Goal: Find specific page/section: Find specific page/section

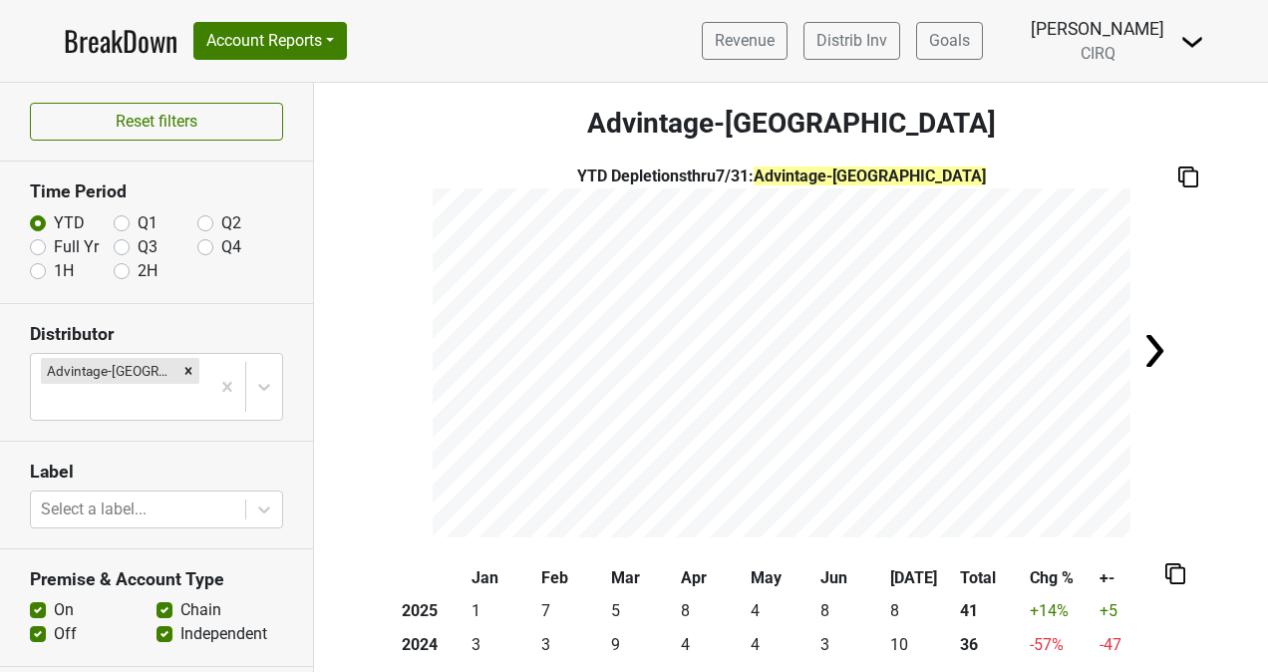
scroll to position [127, 0]
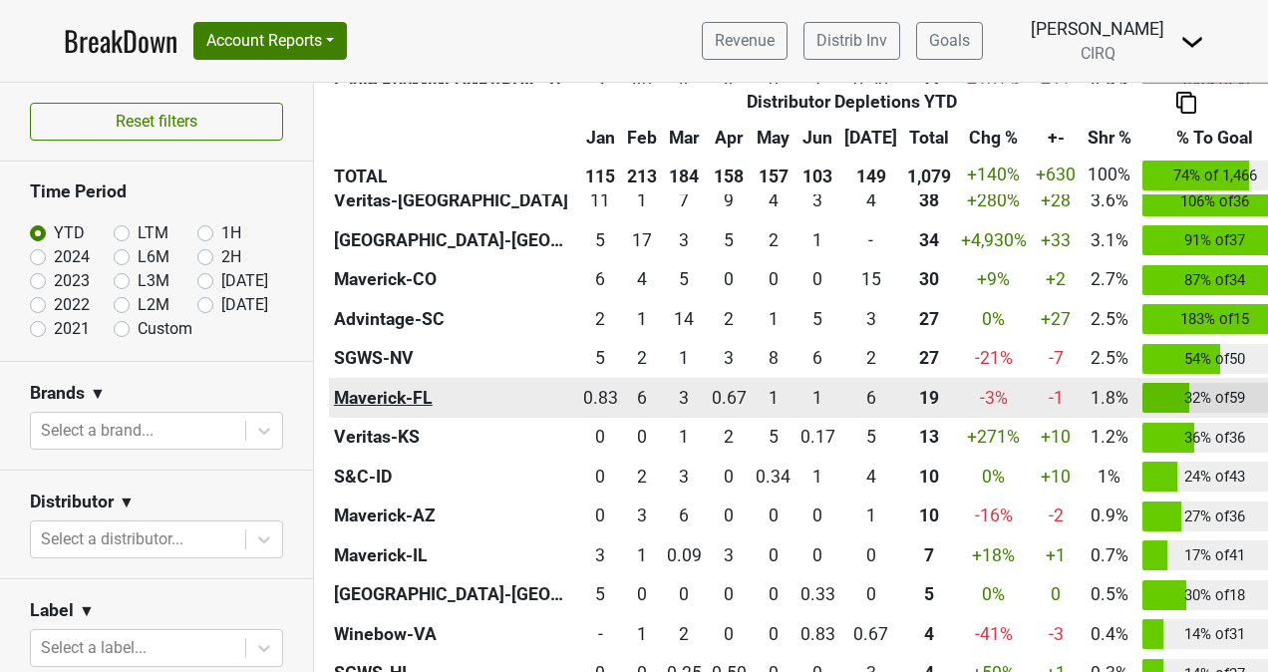
scroll to position [942, 0]
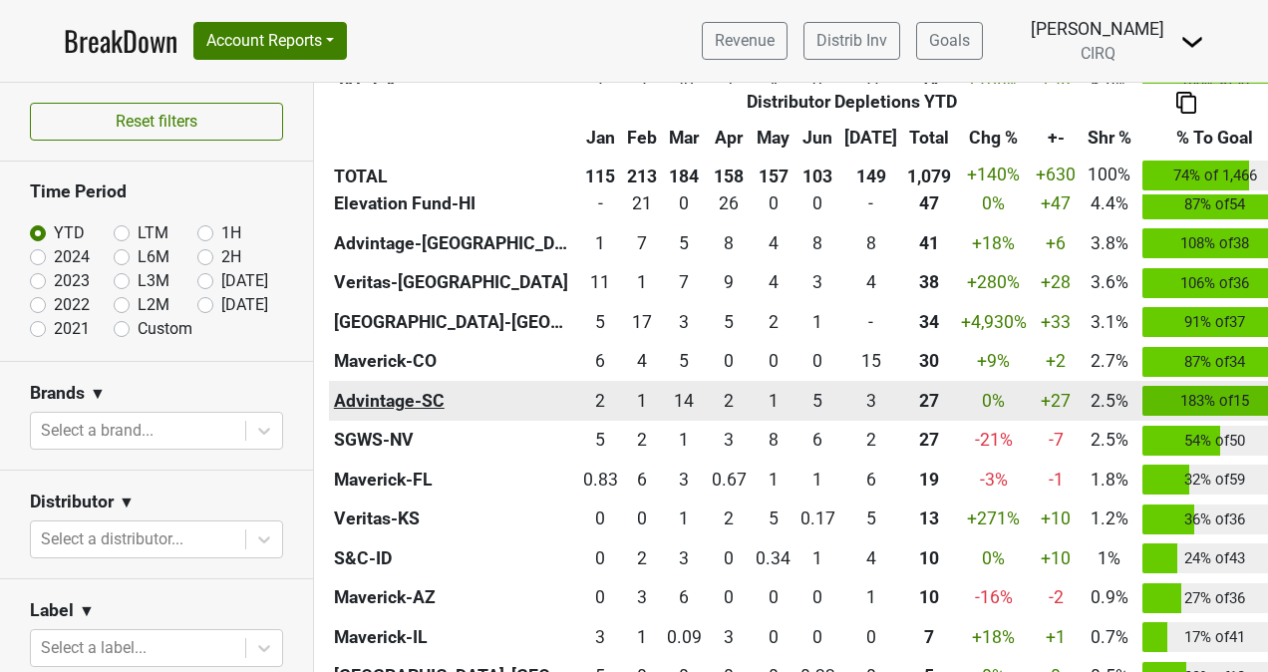
click at [403, 405] on th "Advintage-SC" at bounding box center [453, 401] width 249 height 40
